Goal: Task Accomplishment & Management: Manage account settings

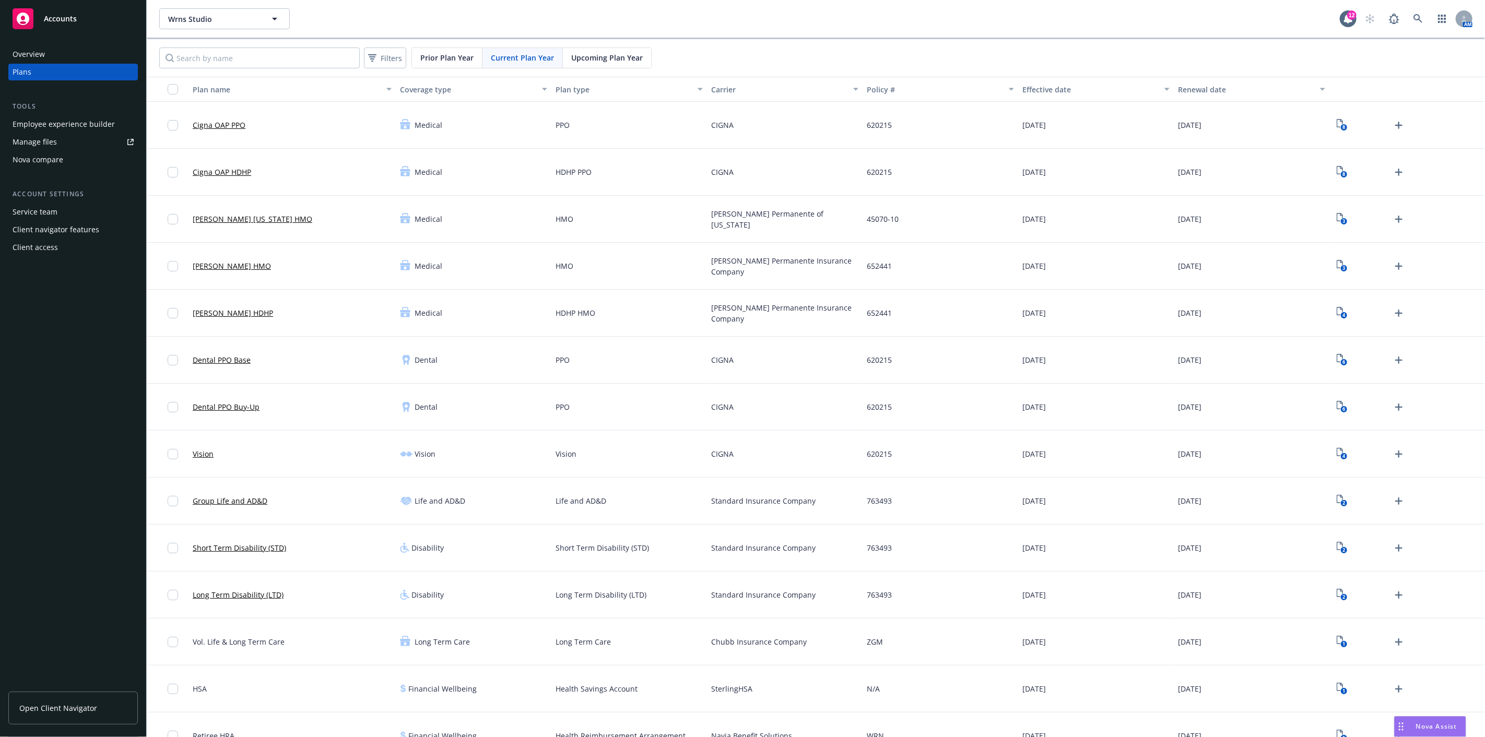
scroll to position [304, 0]
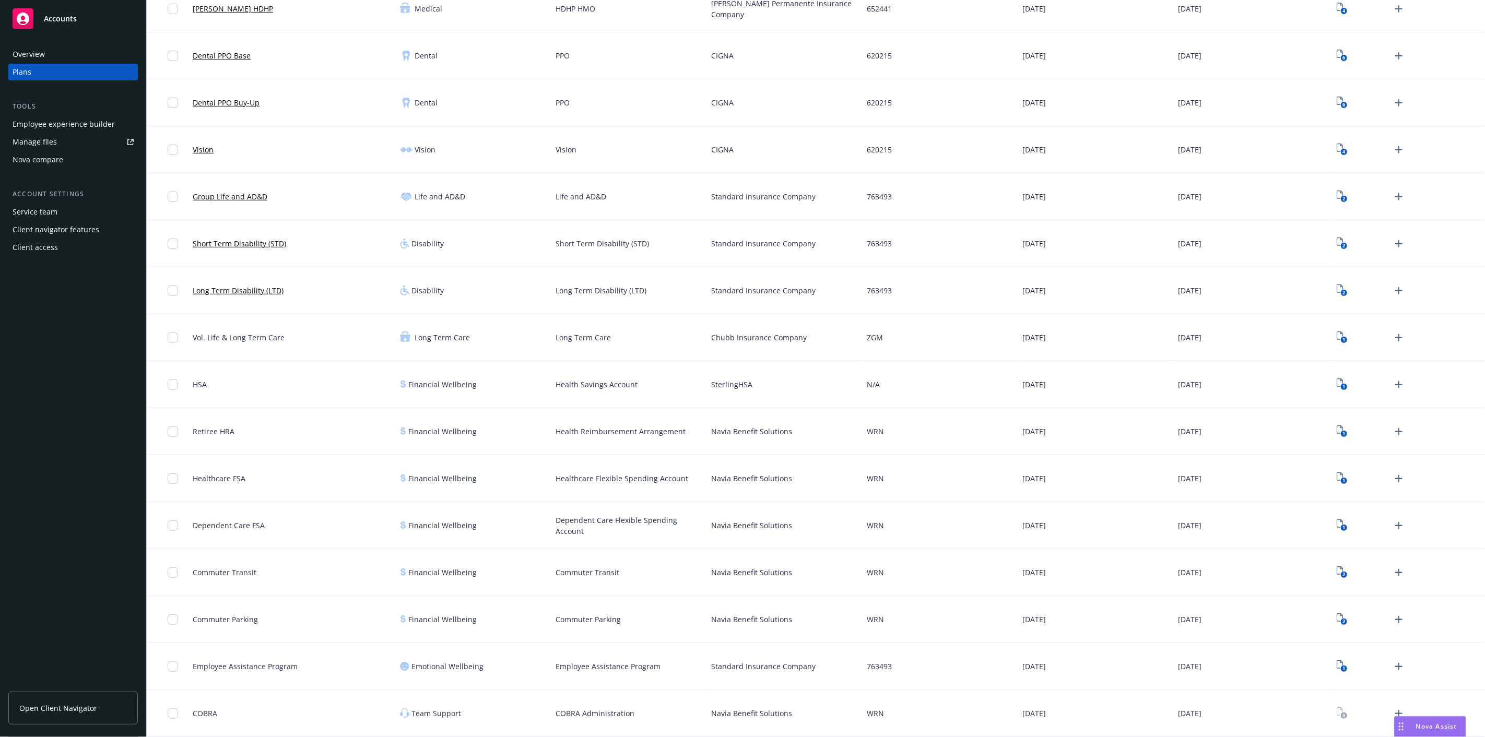
click at [56, 121] on div "Employee experience builder" at bounding box center [64, 124] width 102 height 17
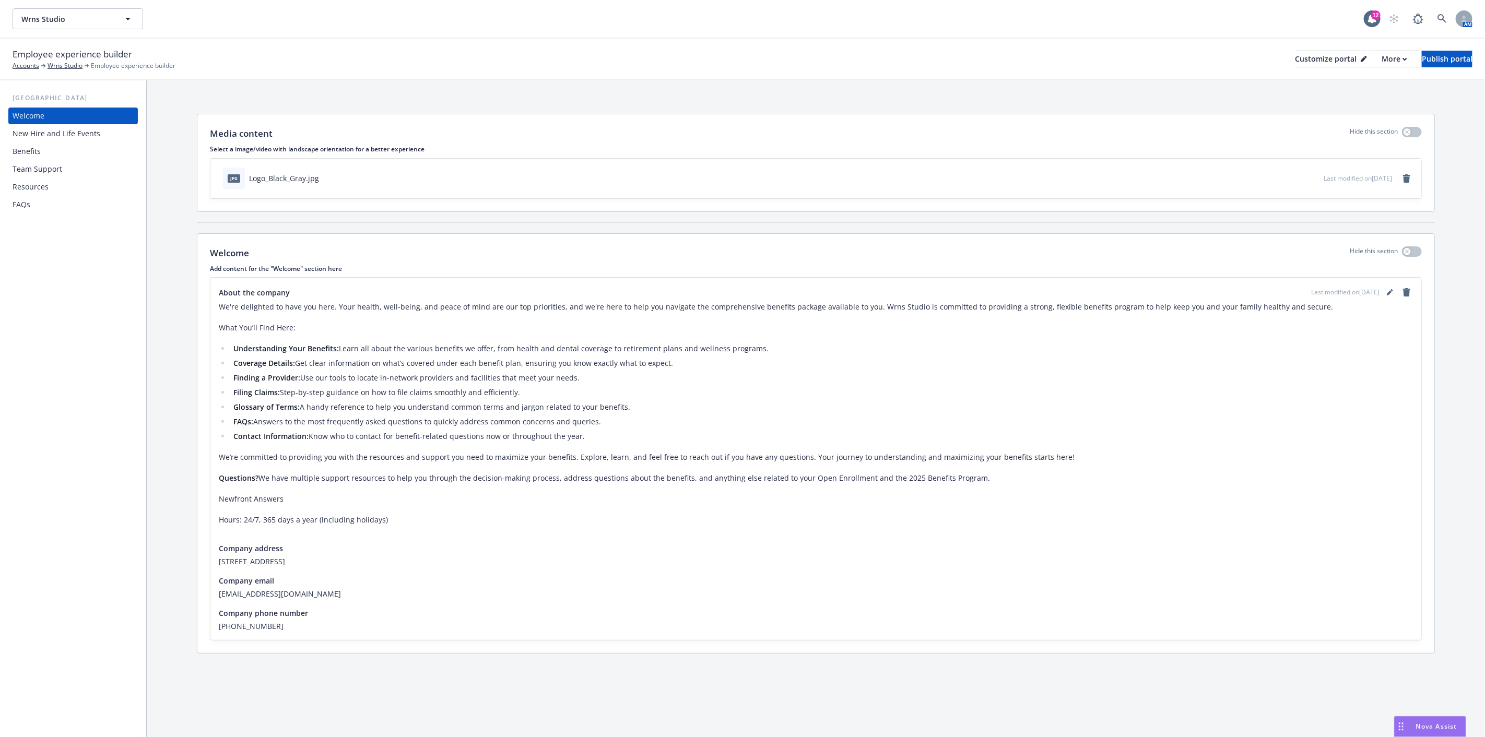
click at [41, 150] on div "Benefits" at bounding box center [73, 151] width 121 height 17
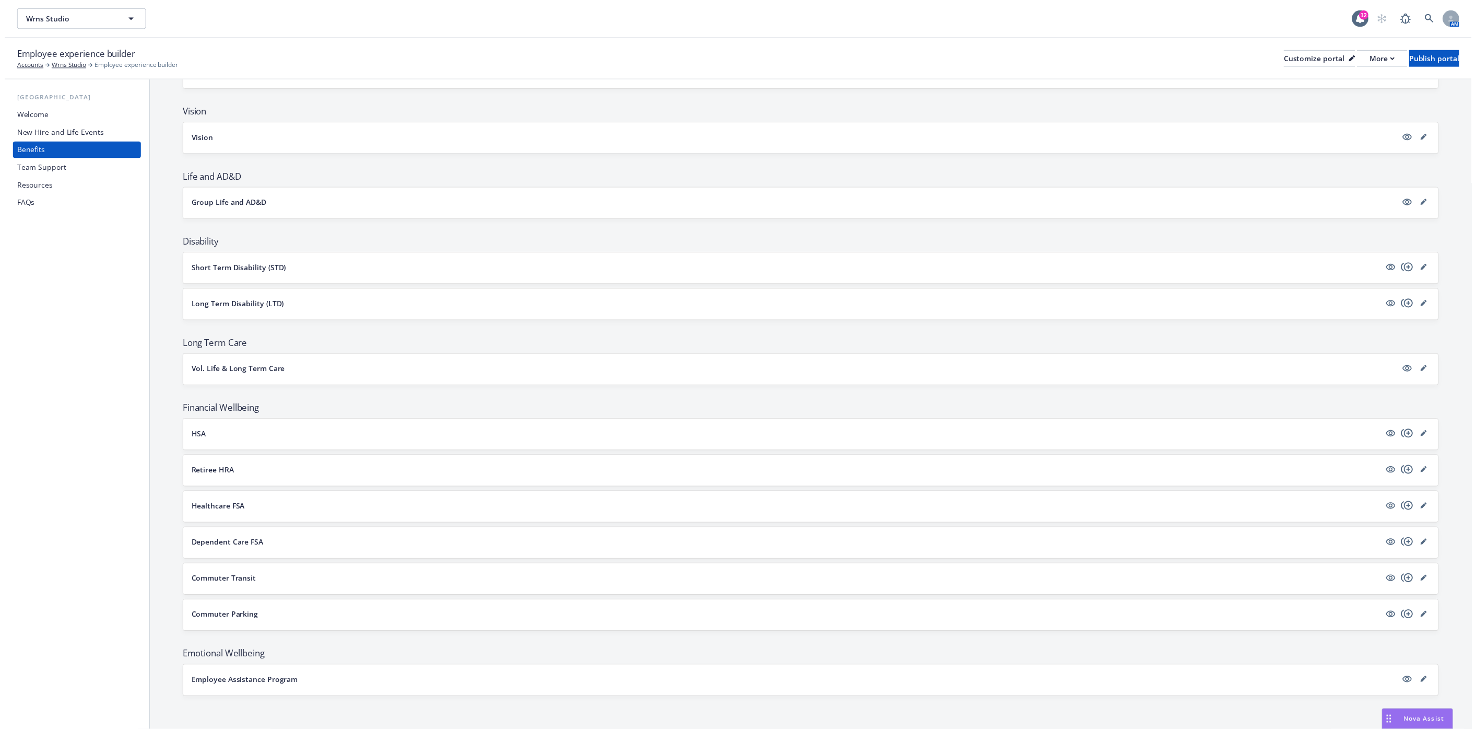
scroll to position [390, 0]
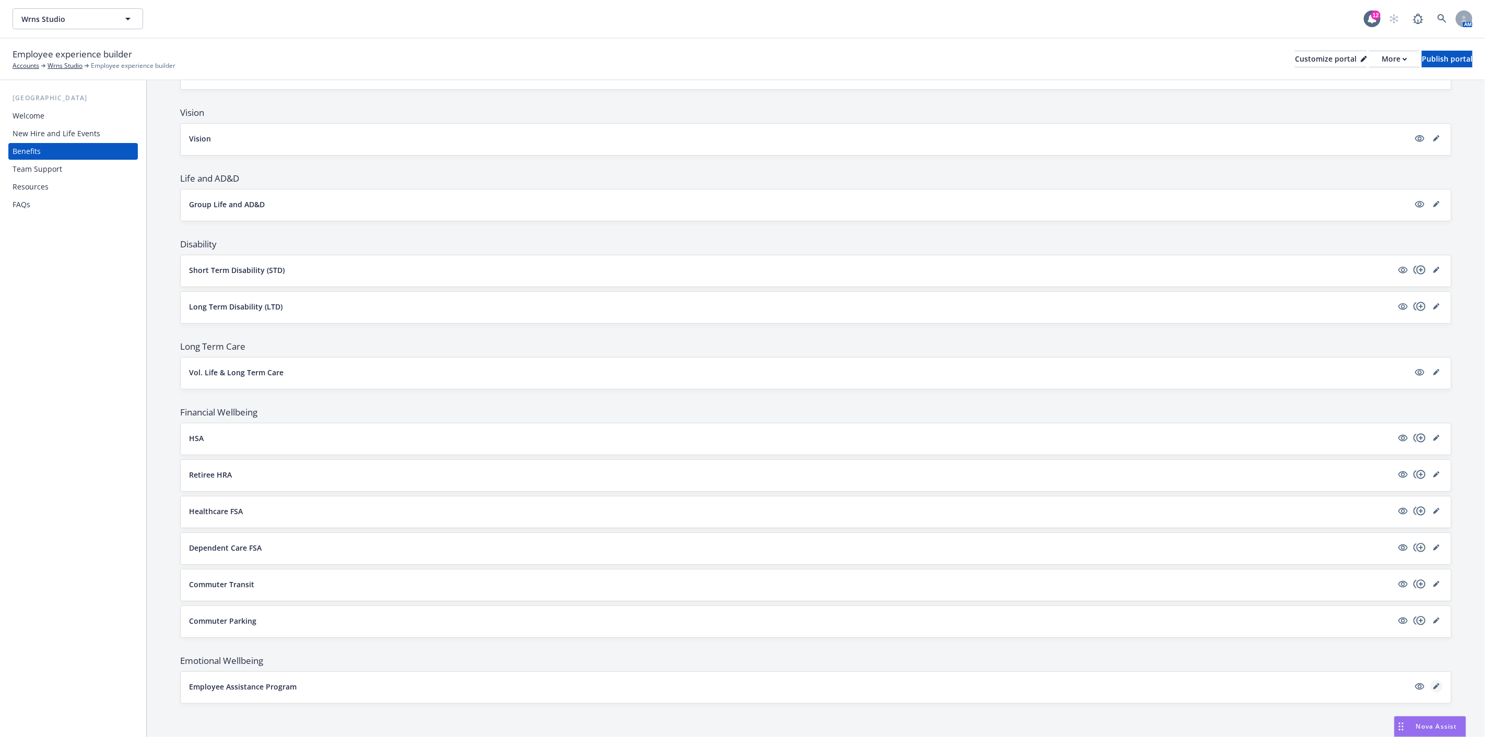
click at [1434, 686] on icon "editPencil" at bounding box center [1437, 687] width 6 height 6
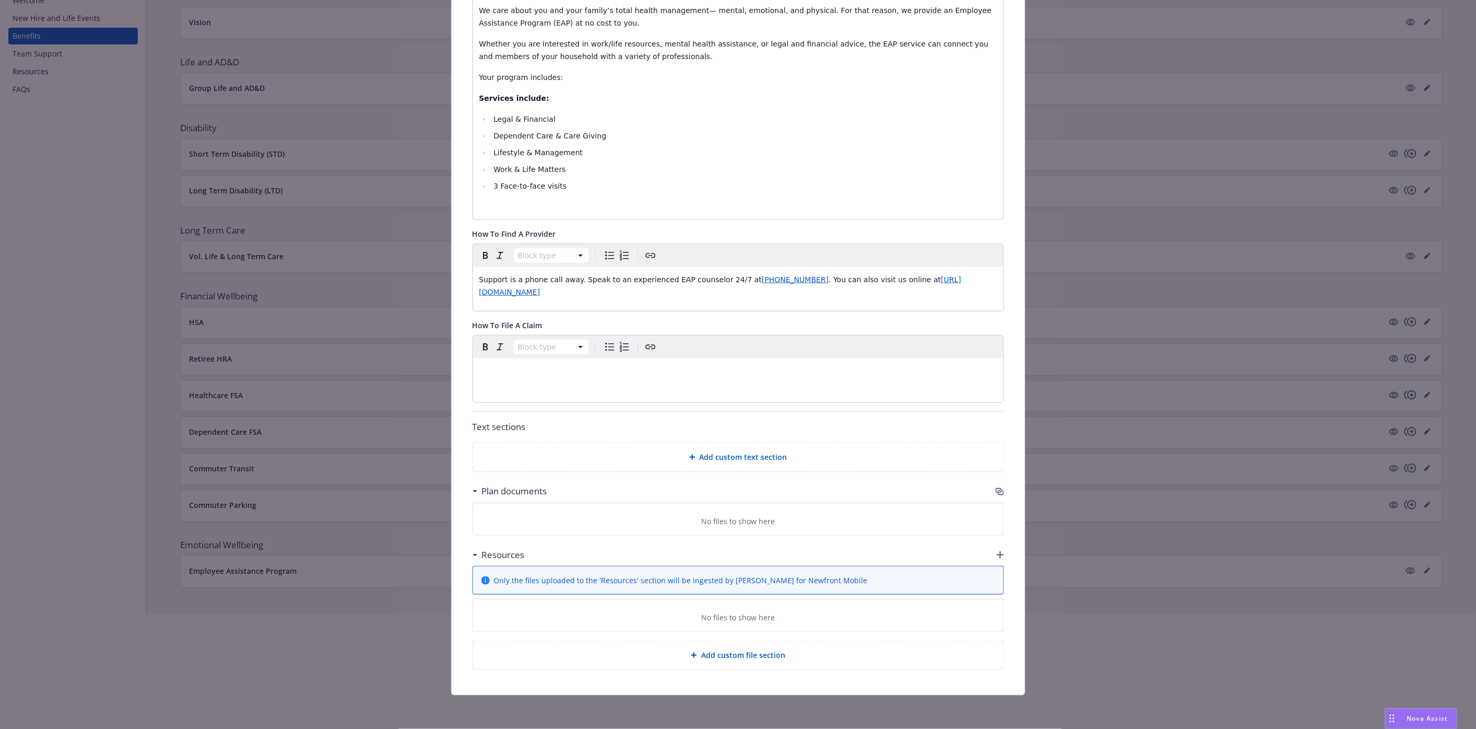
scroll to position [209, 0]
click at [996, 492] on icon "button" at bounding box center [1000, 491] width 8 height 8
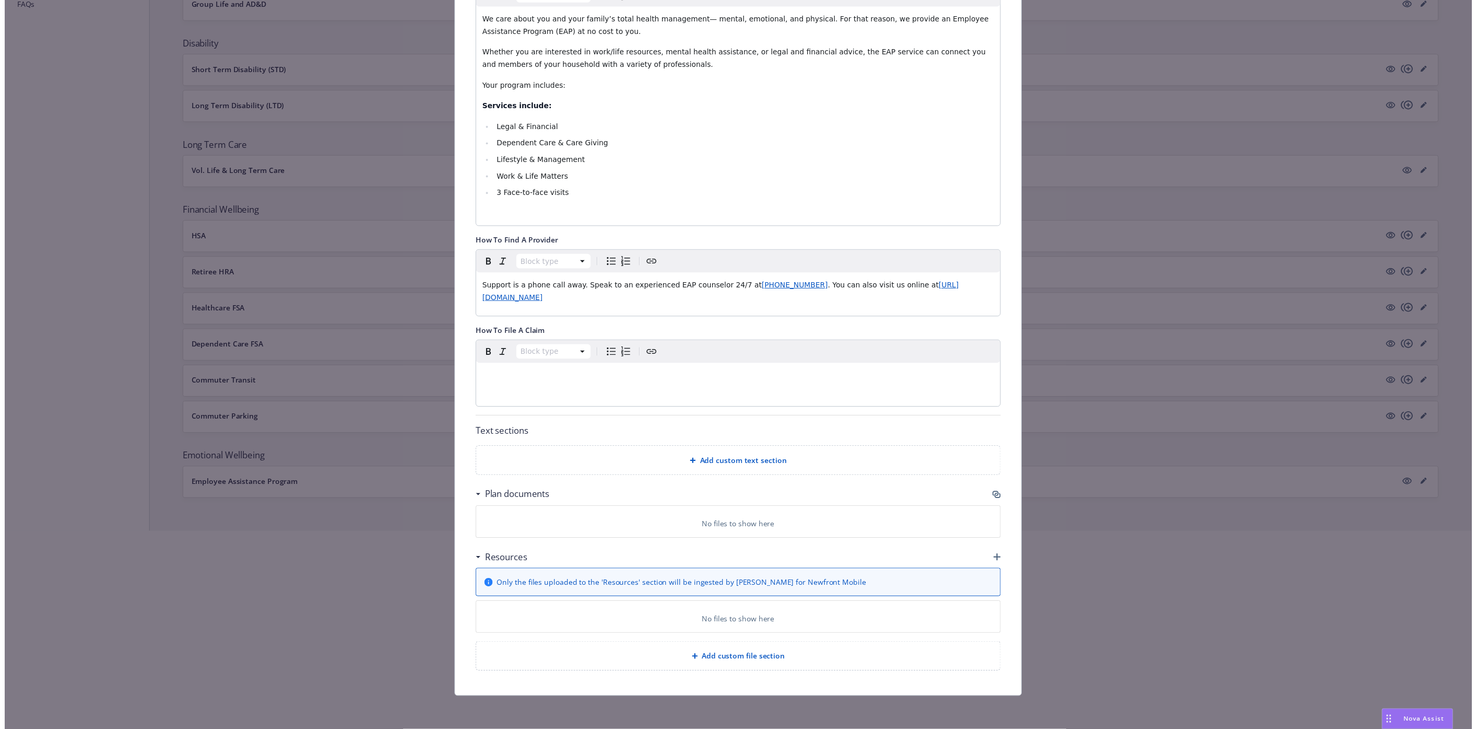
scroll to position [268, 0]
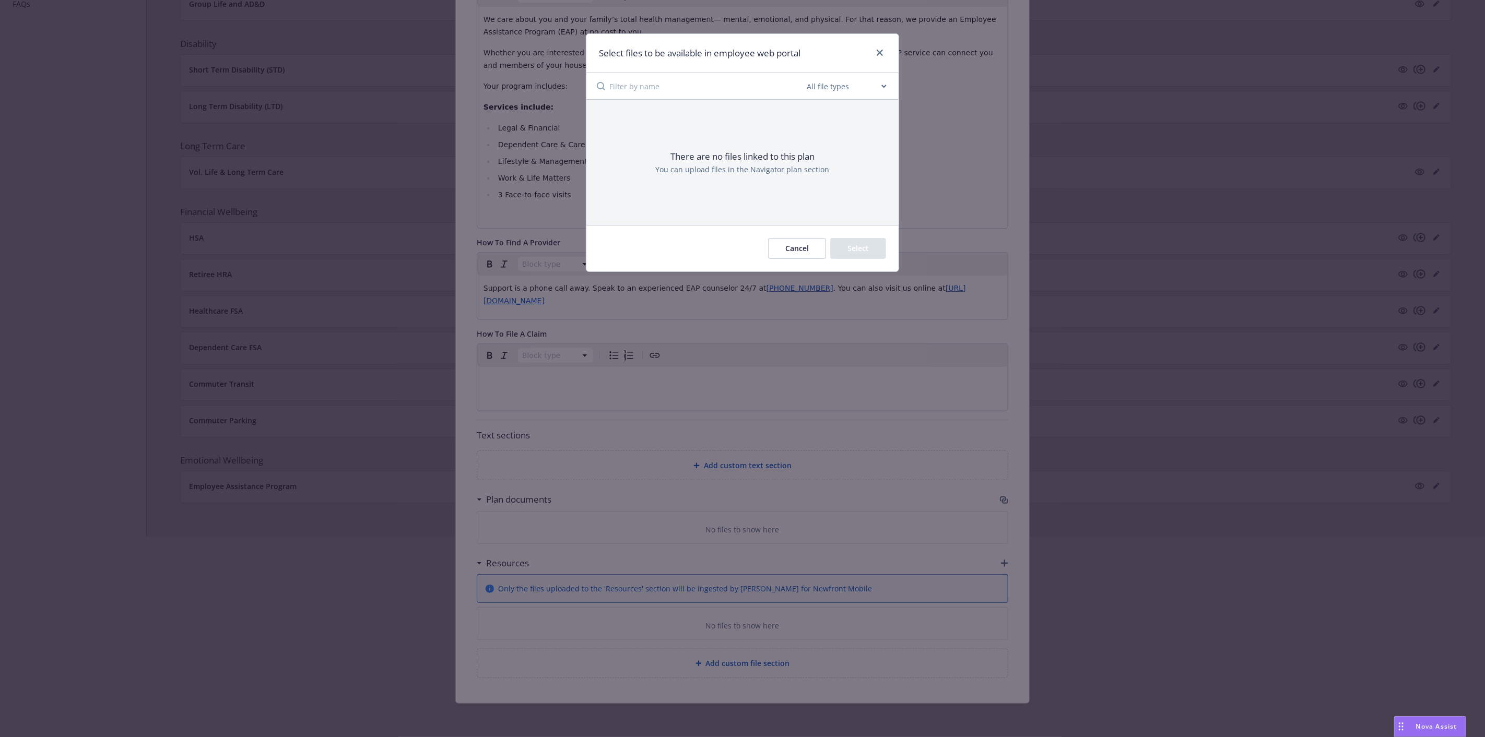
click at [784, 247] on button "Cancel" at bounding box center [797, 248] width 58 height 21
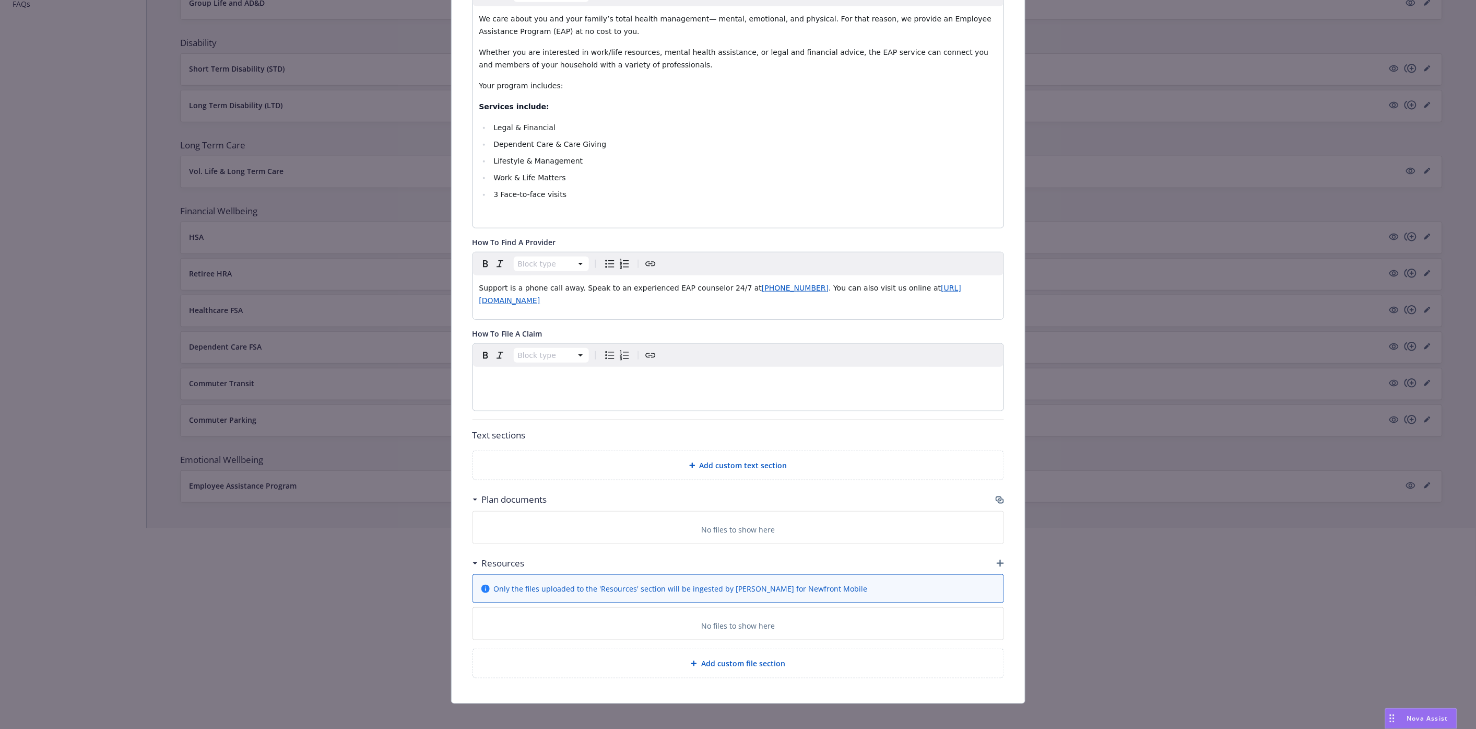
click at [996, 499] on icon "button" at bounding box center [1000, 500] width 8 height 8
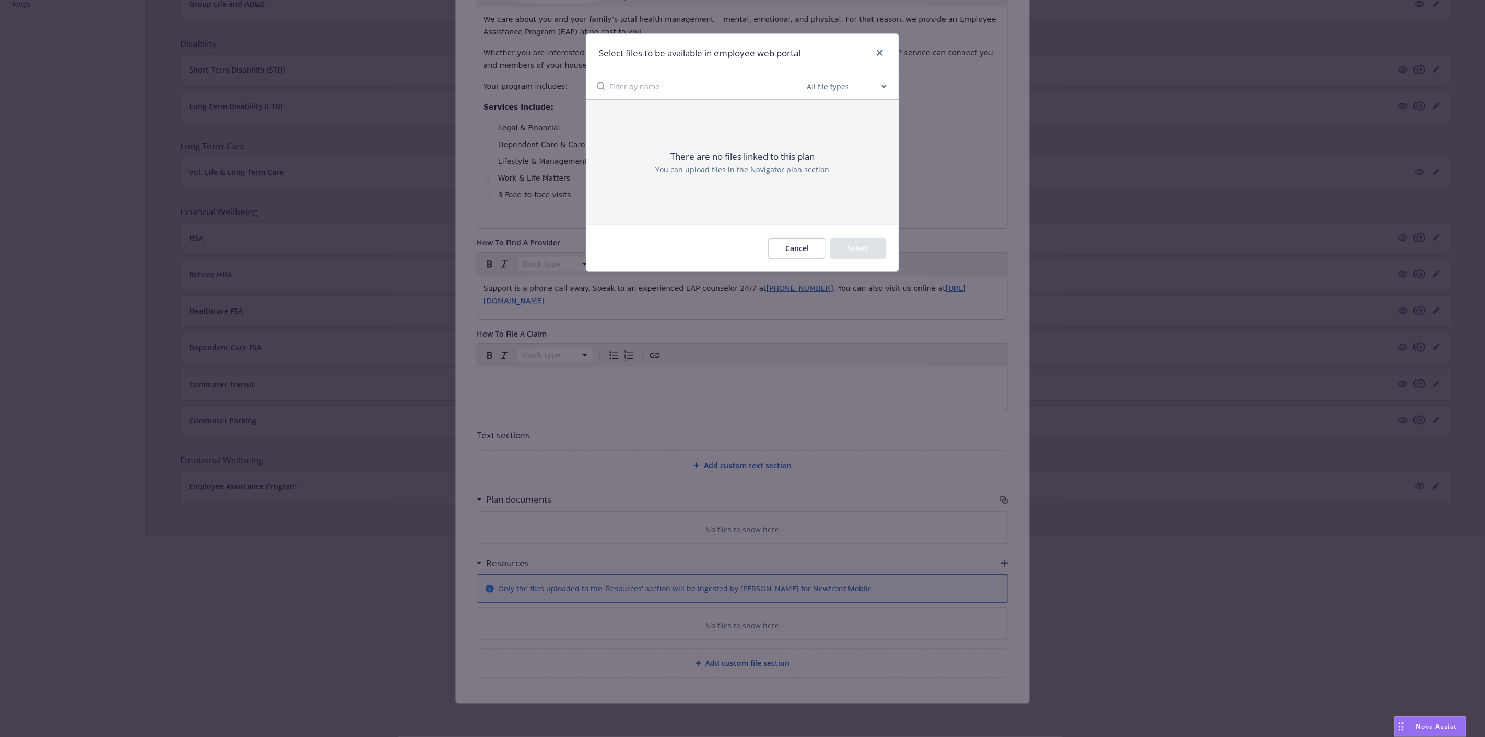
click at [777, 250] on button "Cancel" at bounding box center [797, 248] width 58 height 21
